Goal: Navigation & Orientation: Find specific page/section

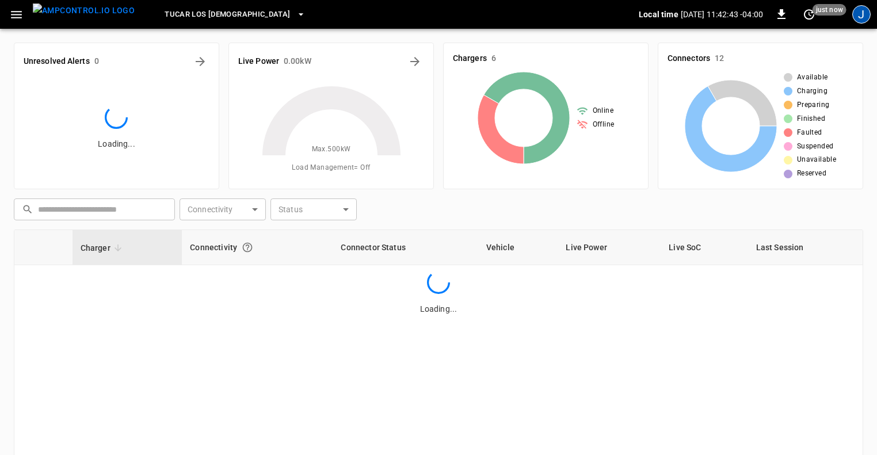
click at [869, 16] on div "J" at bounding box center [861, 14] width 18 height 18
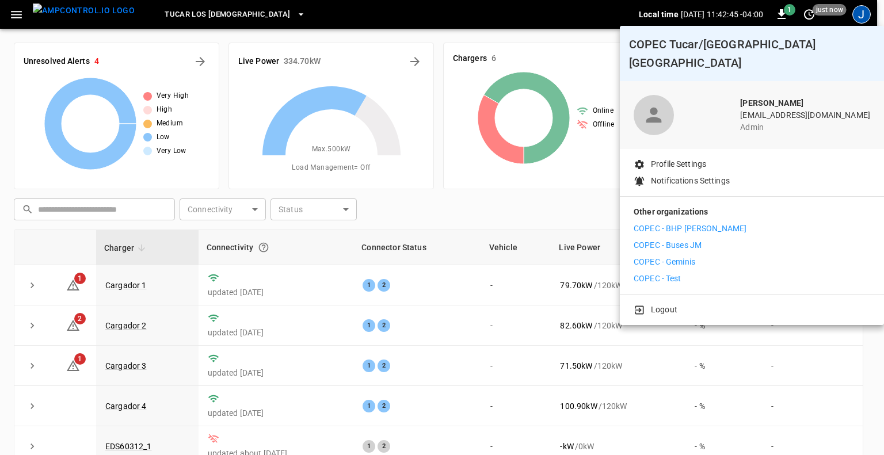
click at [685, 256] on p "COPEC - Geminis" at bounding box center [665, 262] width 62 height 12
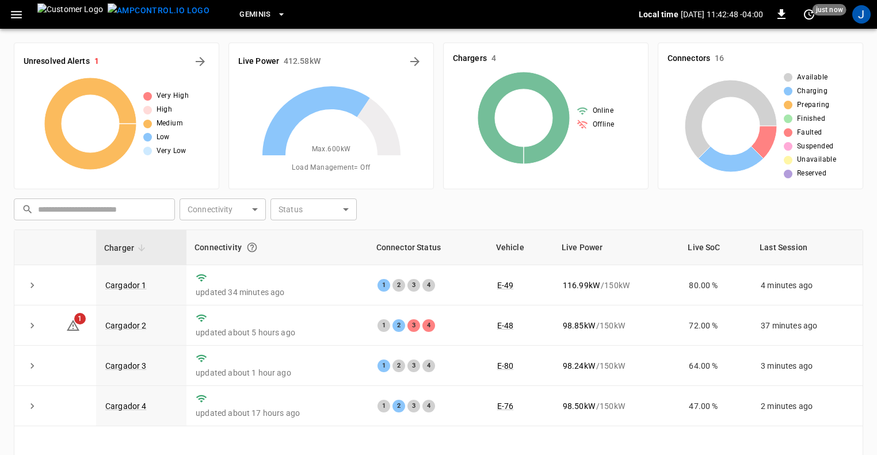
click at [16, 15] on icon "button" at bounding box center [16, 14] width 14 height 14
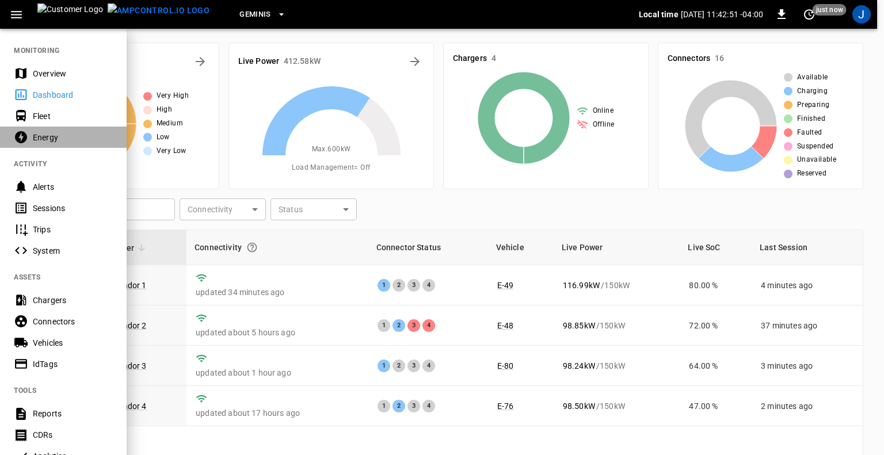
click at [47, 134] on div "Energy" at bounding box center [73, 138] width 80 height 12
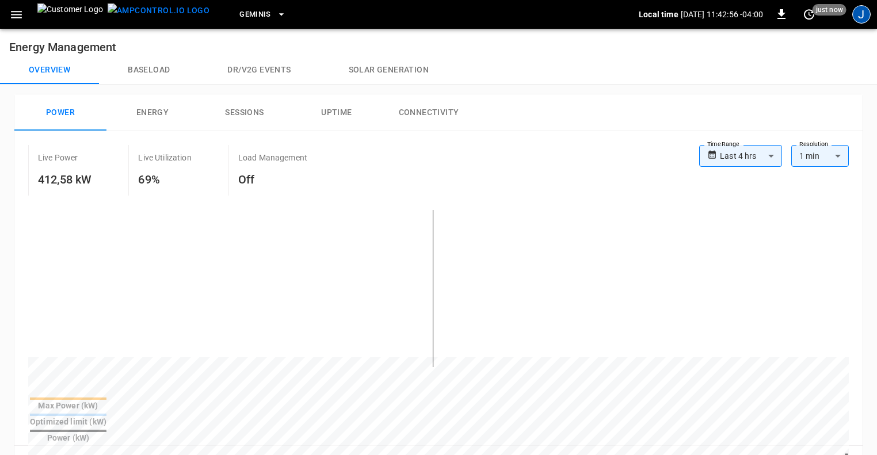
click at [862, 17] on div "J" at bounding box center [861, 14] width 18 height 18
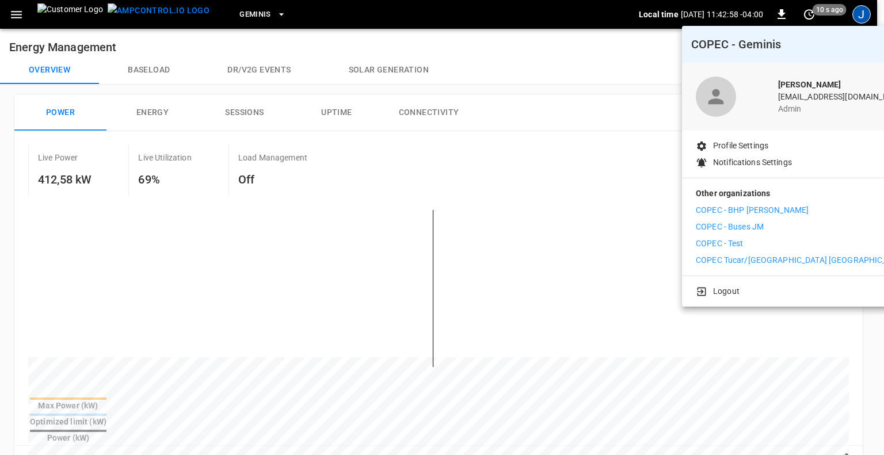
click at [739, 244] on p "COPEC - Test" at bounding box center [720, 244] width 48 height 12
